Goal: Download file/media

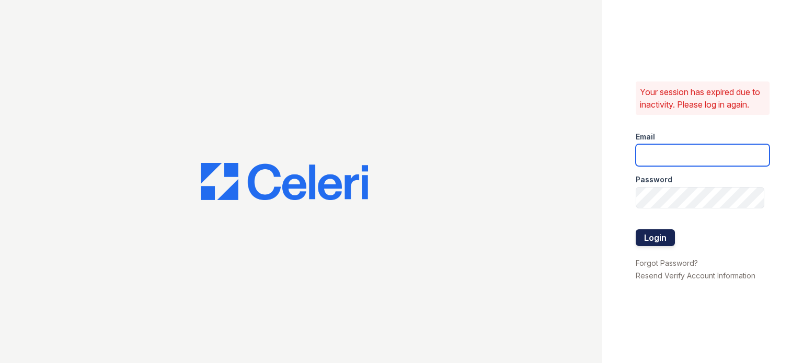
type input "[EMAIL_ADDRESS][DOMAIN_NAME]"
click at [661, 241] on button "Login" at bounding box center [655, 238] width 39 height 17
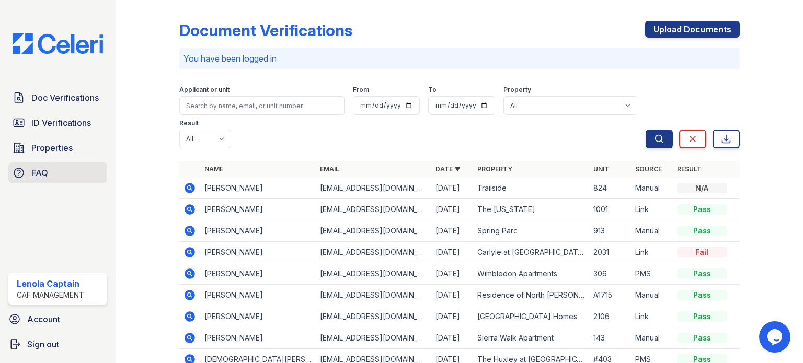
click at [51, 180] on link "FAQ" at bounding box center [57, 173] width 99 height 21
click at [413, 54] on p "You have been logged in" at bounding box center [460, 58] width 552 height 13
click at [188, 208] on icon at bounding box center [189, 209] width 3 height 3
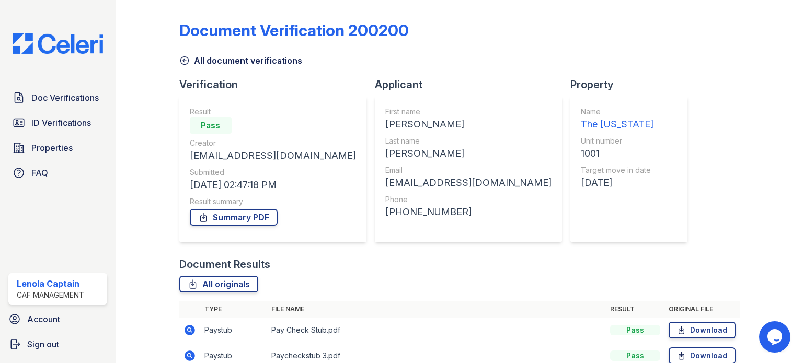
scroll to position [103, 0]
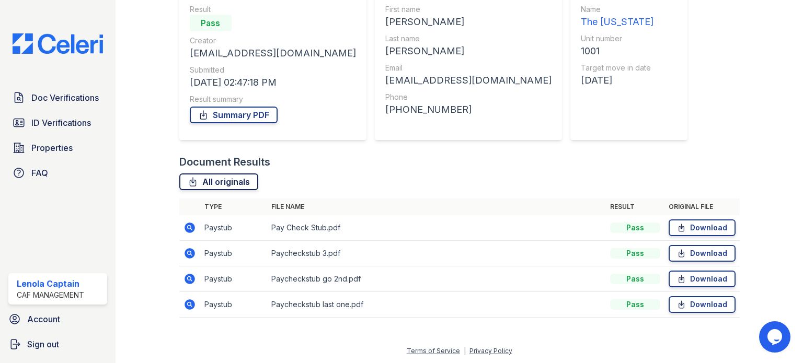
click at [203, 184] on link "All originals" at bounding box center [218, 182] width 79 height 17
click at [681, 231] on link "Download" at bounding box center [702, 228] width 67 height 17
